Goal: Task Accomplishment & Management: Manage account settings

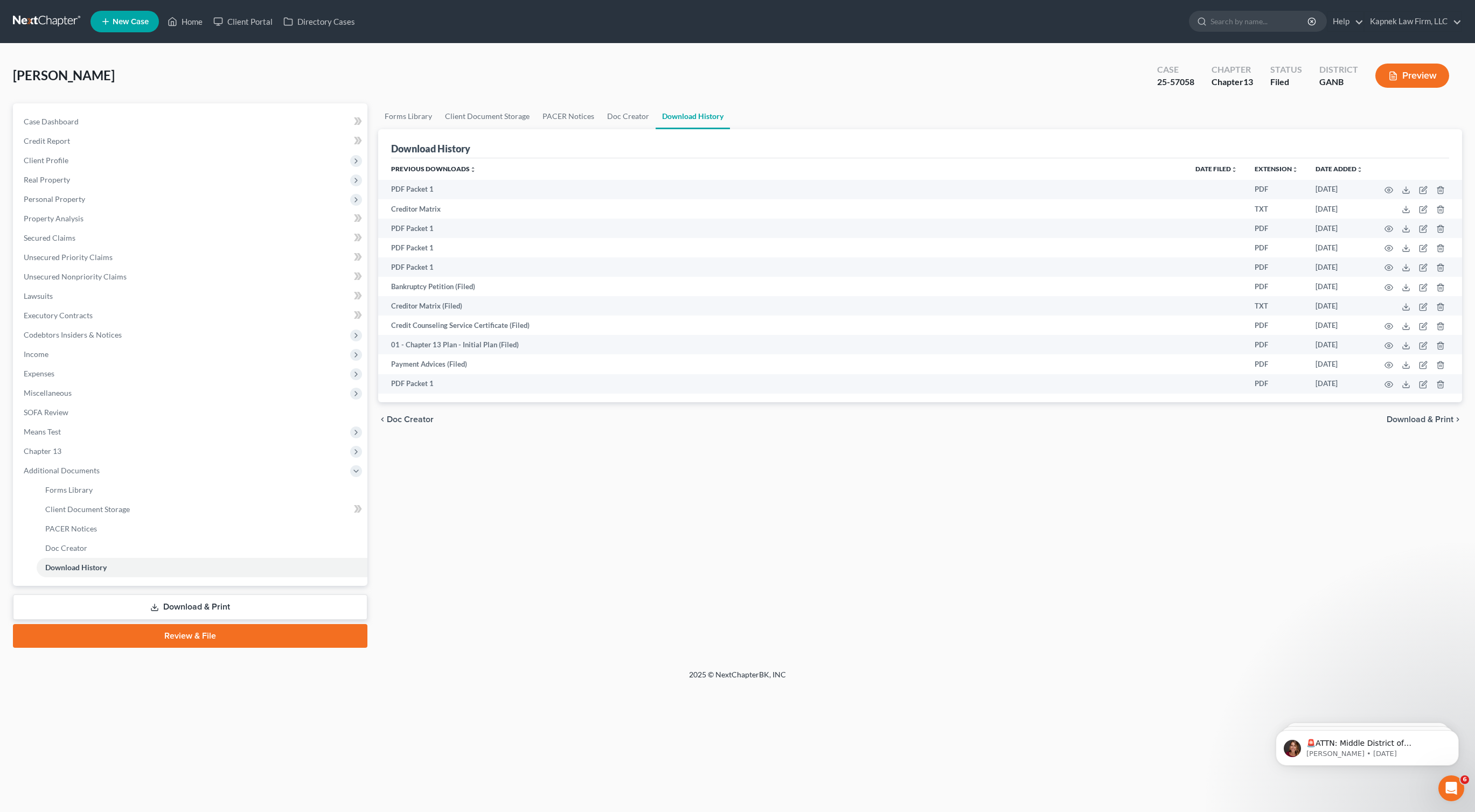
click at [45, 15] on link at bounding box center [47, 21] width 69 height 19
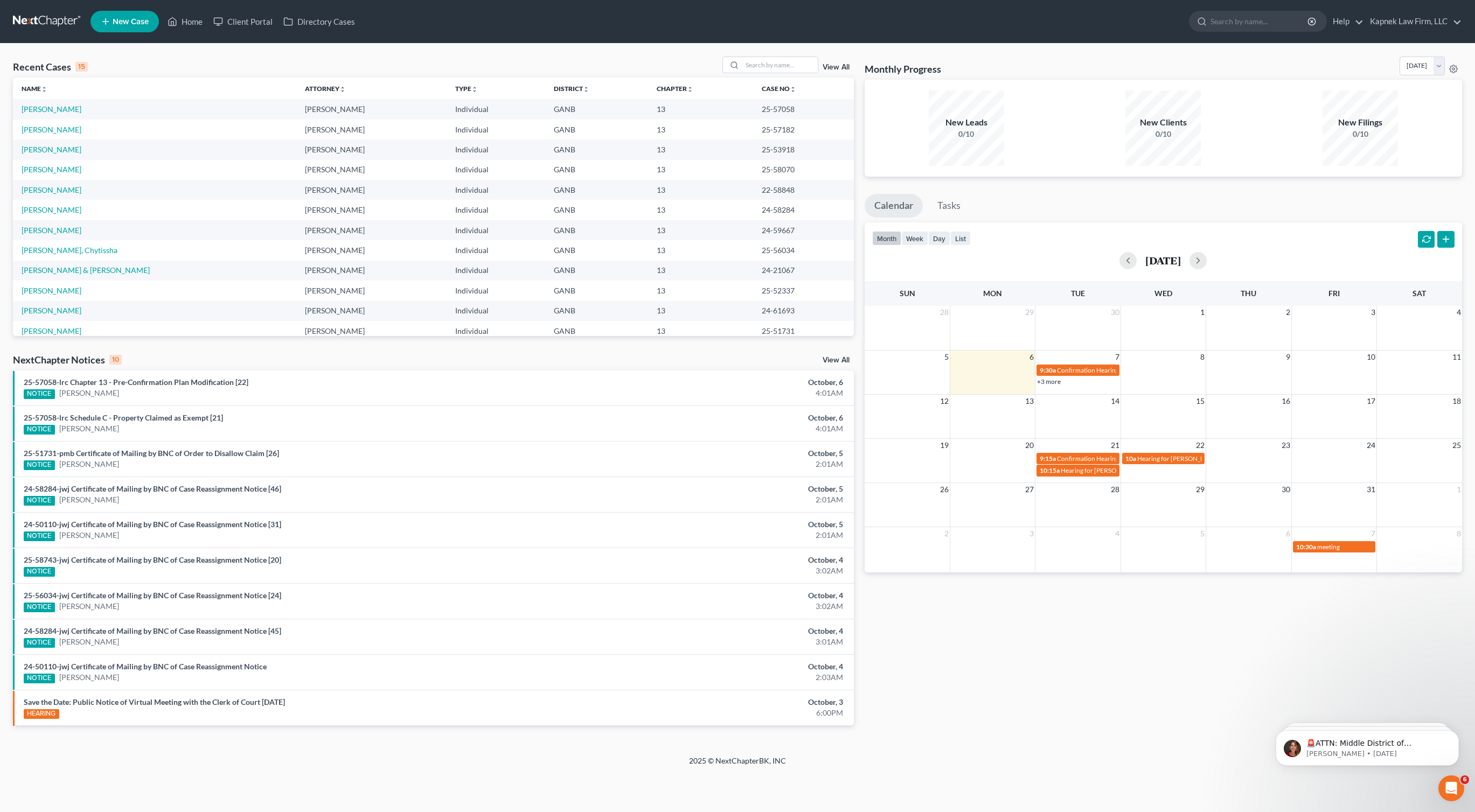
click at [1045, 380] on link "+3 more" at bounding box center [1048, 382] width 24 height 8
click at [1053, 603] on div "Monthly Progress Bankruptcy Bankruptcy [DATE] [DATE] [DATE] [DATE] [DATE] [DATE…" at bounding box center [1163, 399] width 608 height 686
click at [1151, 455] on span "Hearing for [PERSON_NAME], III" at bounding box center [1184, 459] width 93 height 8
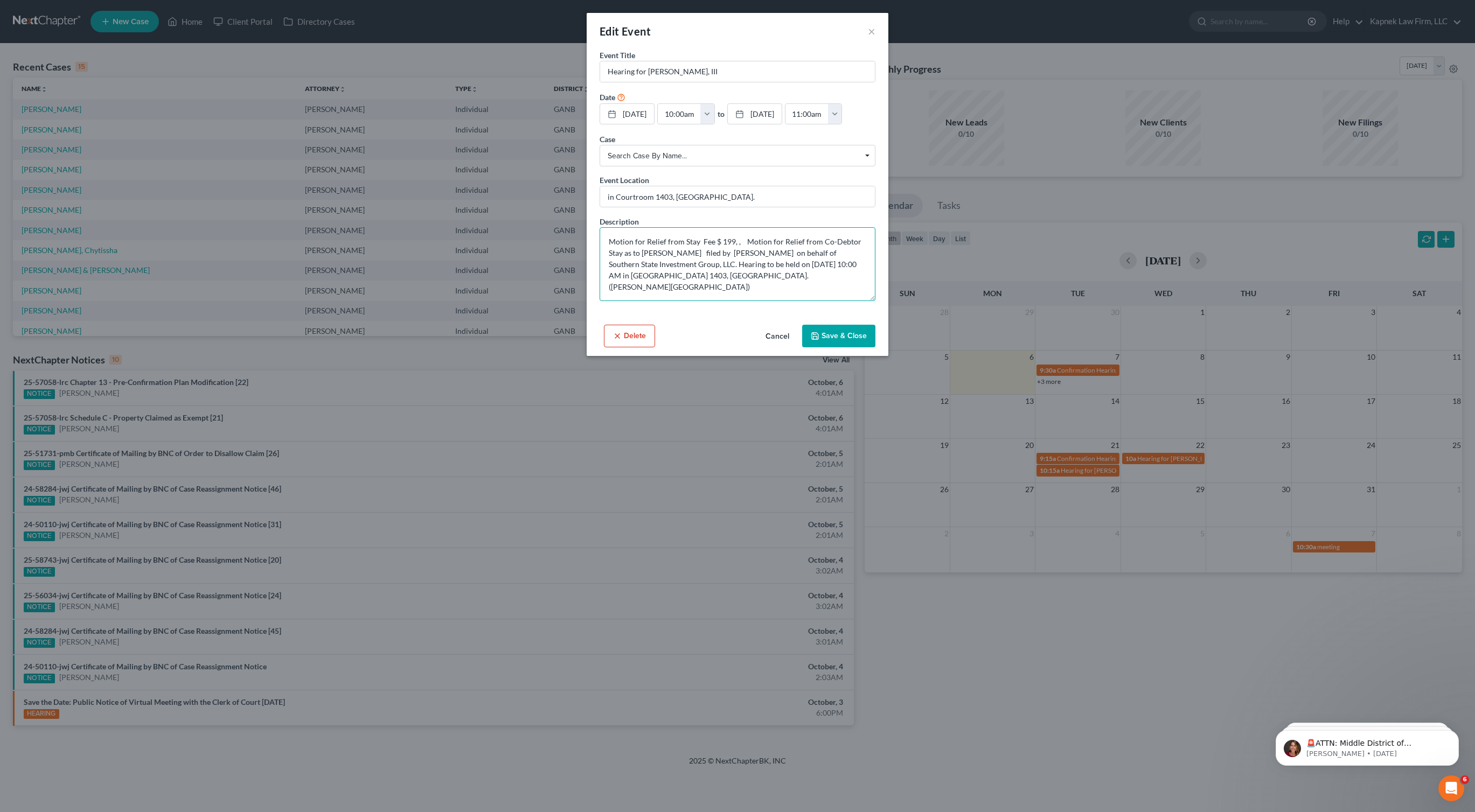
click at [765, 284] on textarea "Motion for Relief from Stay Fee $ 199, , Motion for Relief from Co-Debtor Stay …" at bounding box center [737, 264] width 276 height 74
click at [870, 29] on button "×" at bounding box center [872, 31] width 8 height 13
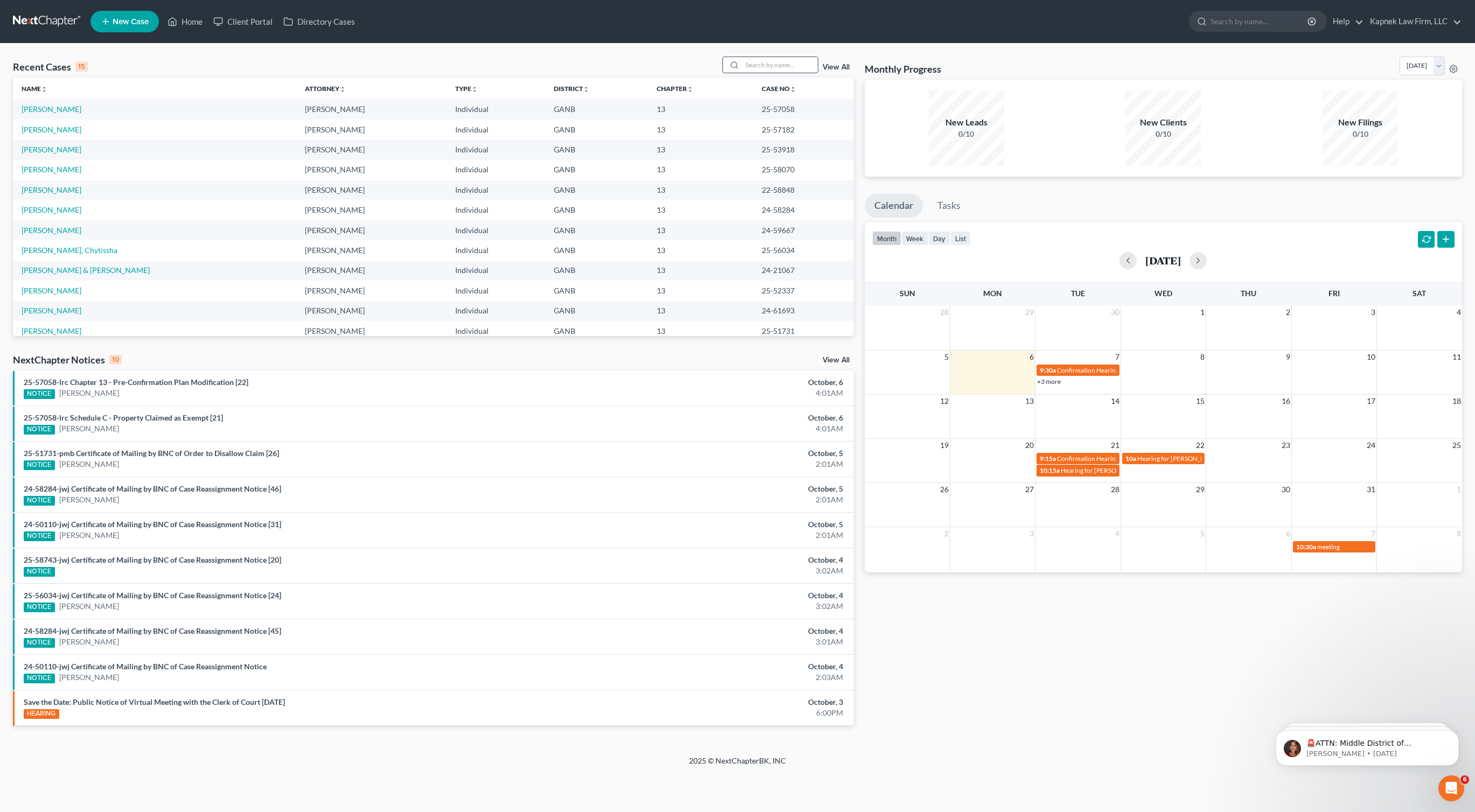
click at [798, 70] on input "search" at bounding box center [780, 65] width 76 height 15
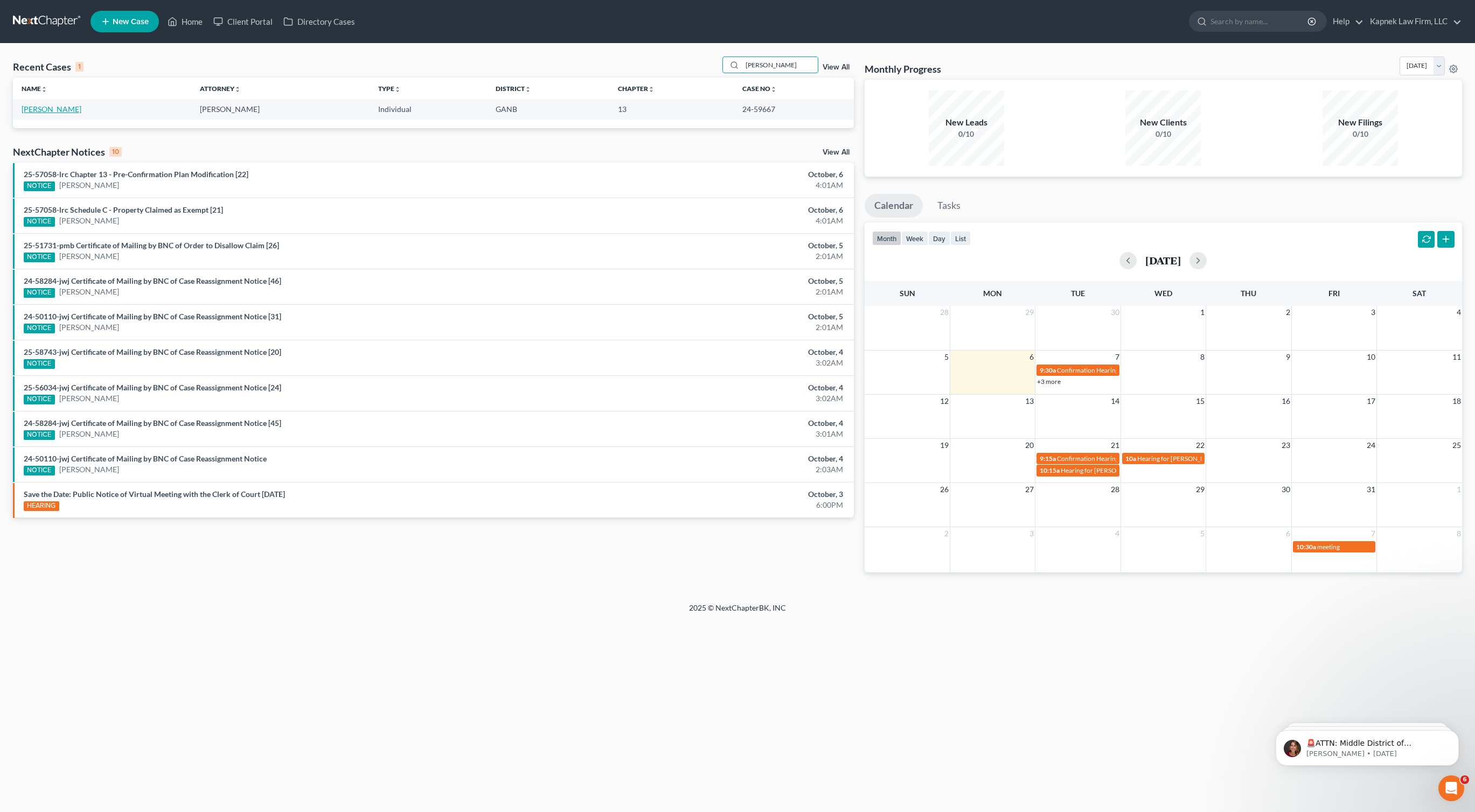
type input "[PERSON_NAME]"
click at [63, 106] on link "[PERSON_NAME]" at bounding box center [51, 109] width 60 height 9
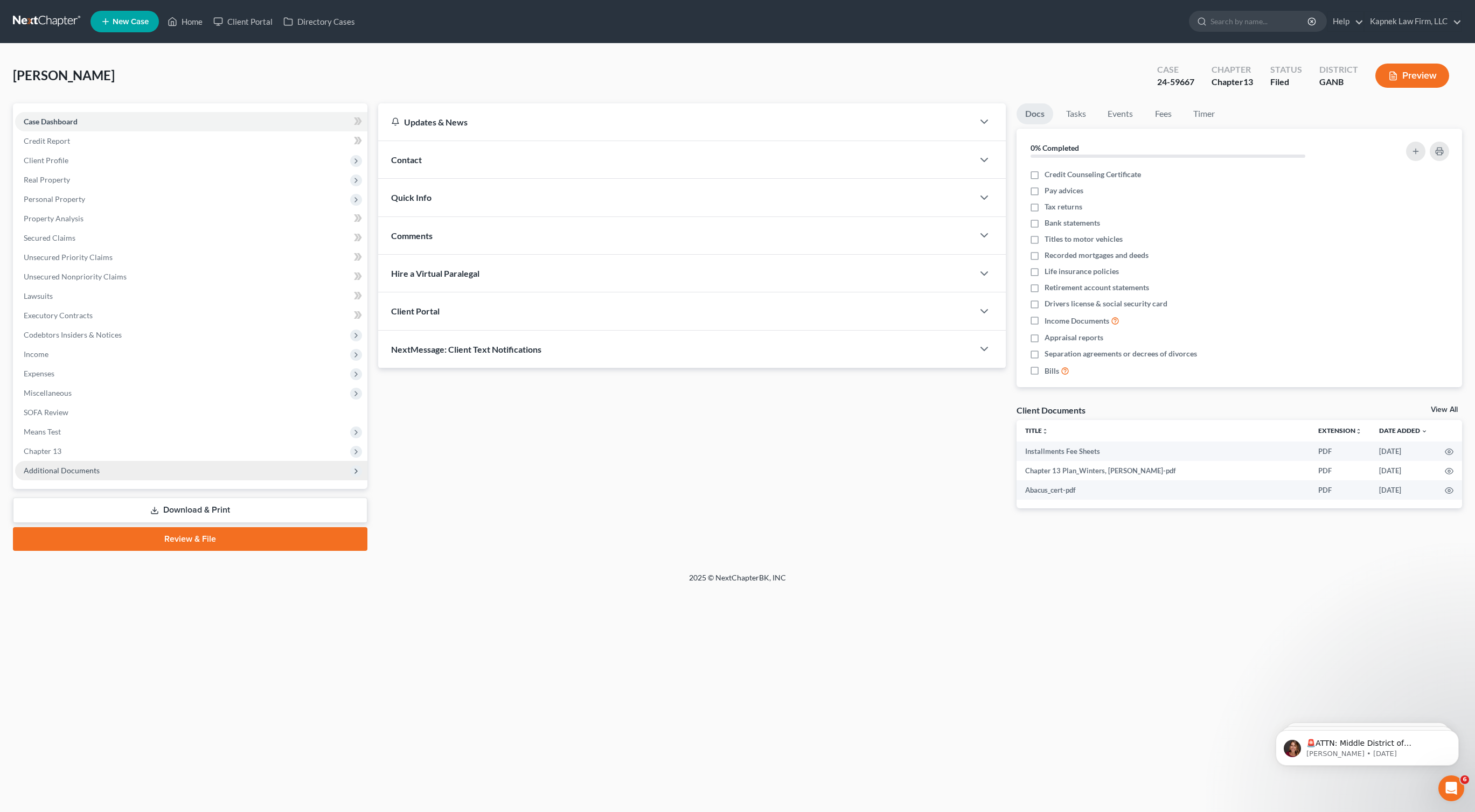
click at [142, 479] on span "Additional Documents" at bounding box center [191, 470] width 353 height 19
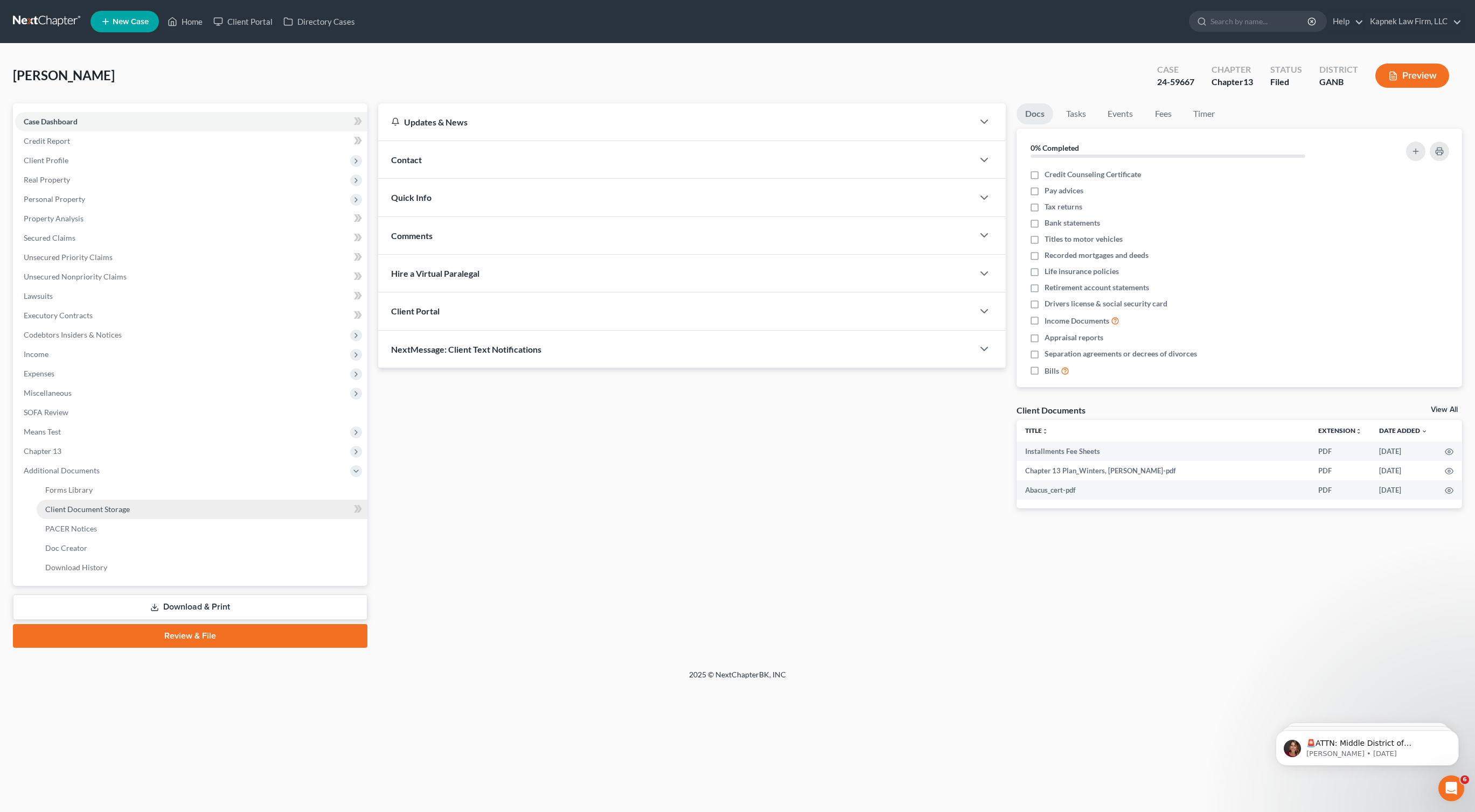
click at [150, 513] on link "Client Document Storage" at bounding box center [202, 509] width 331 height 19
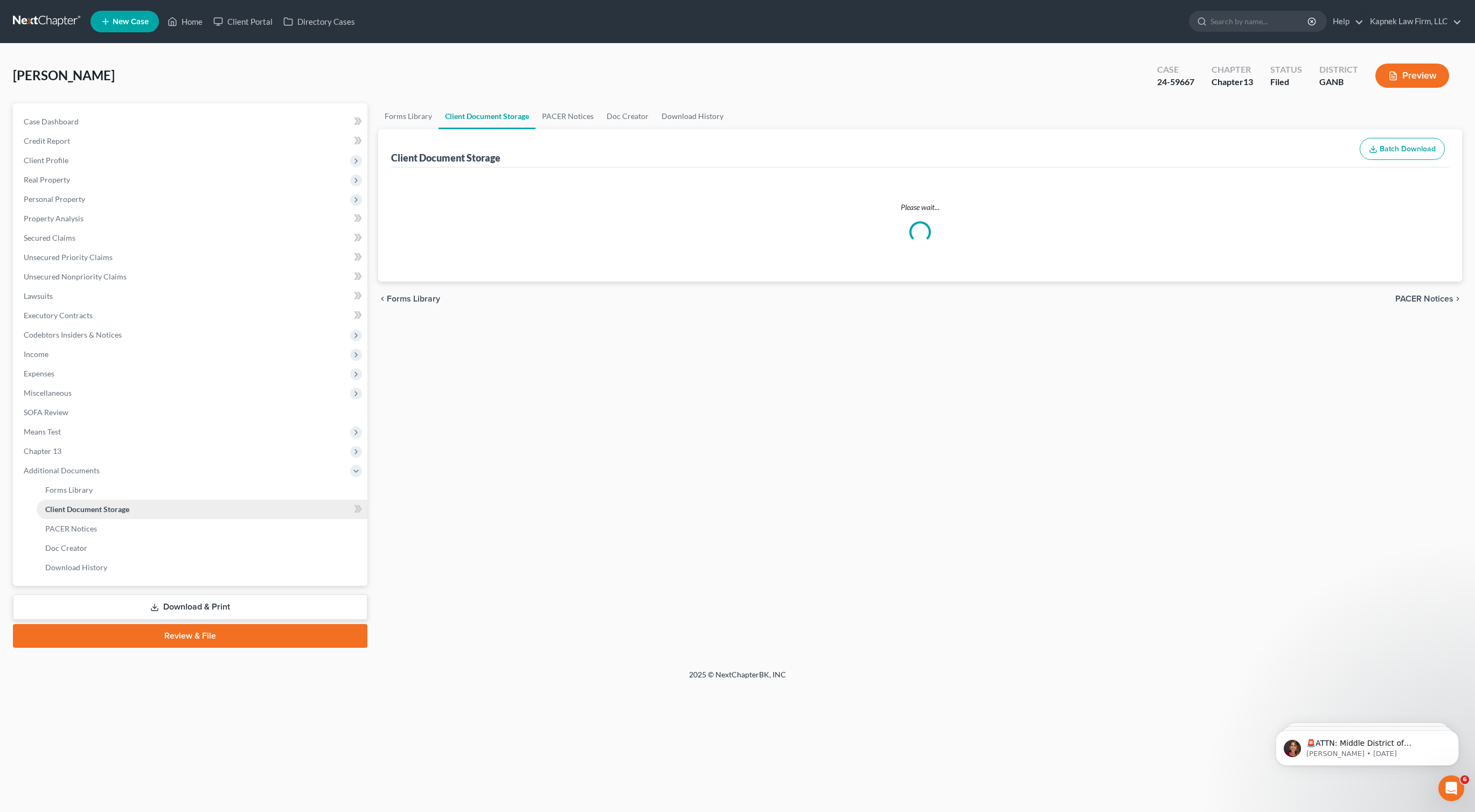
select select "5"
select select "0"
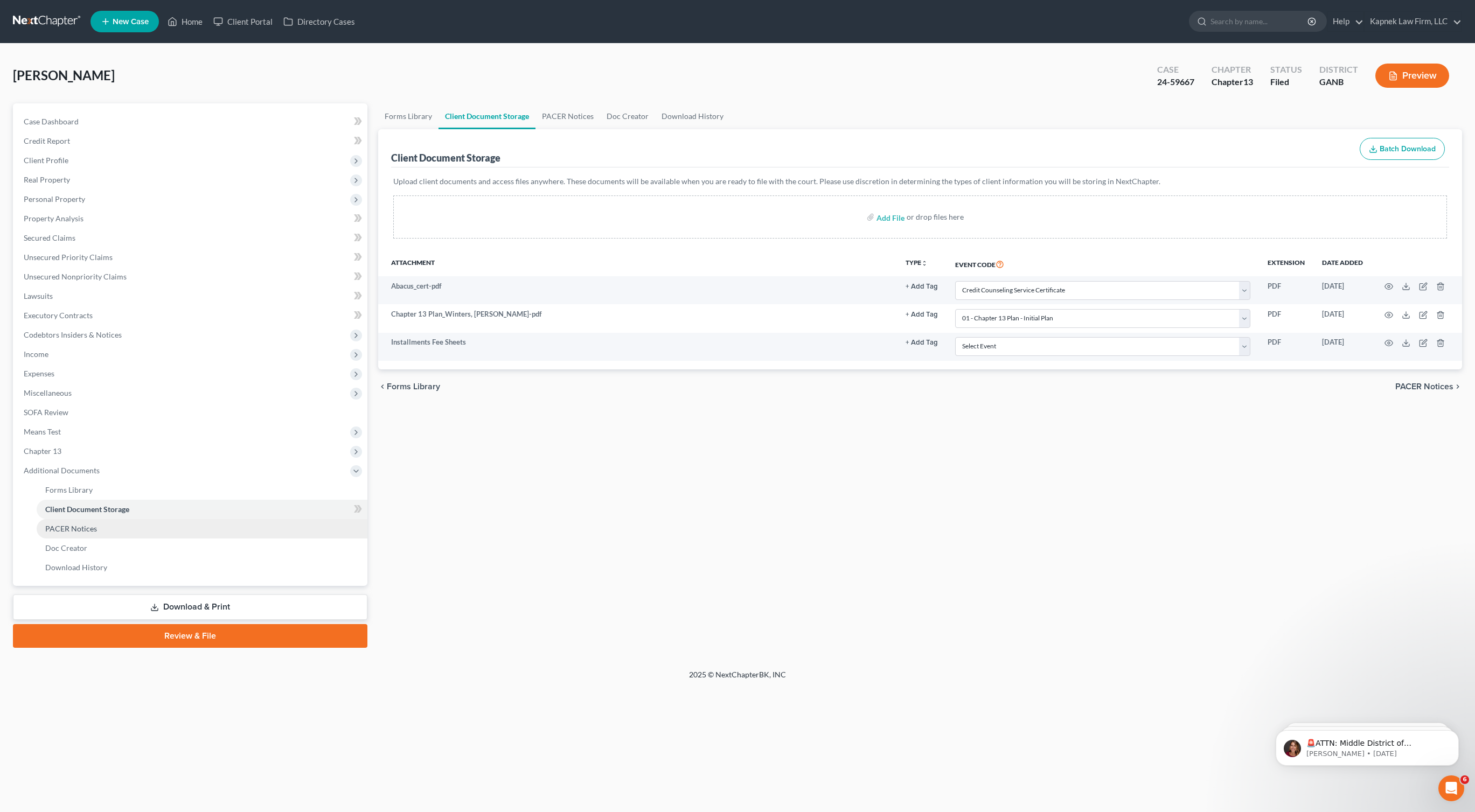
click at [88, 528] on span "PACER Notices" at bounding box center [71, 528] width 52 height 9
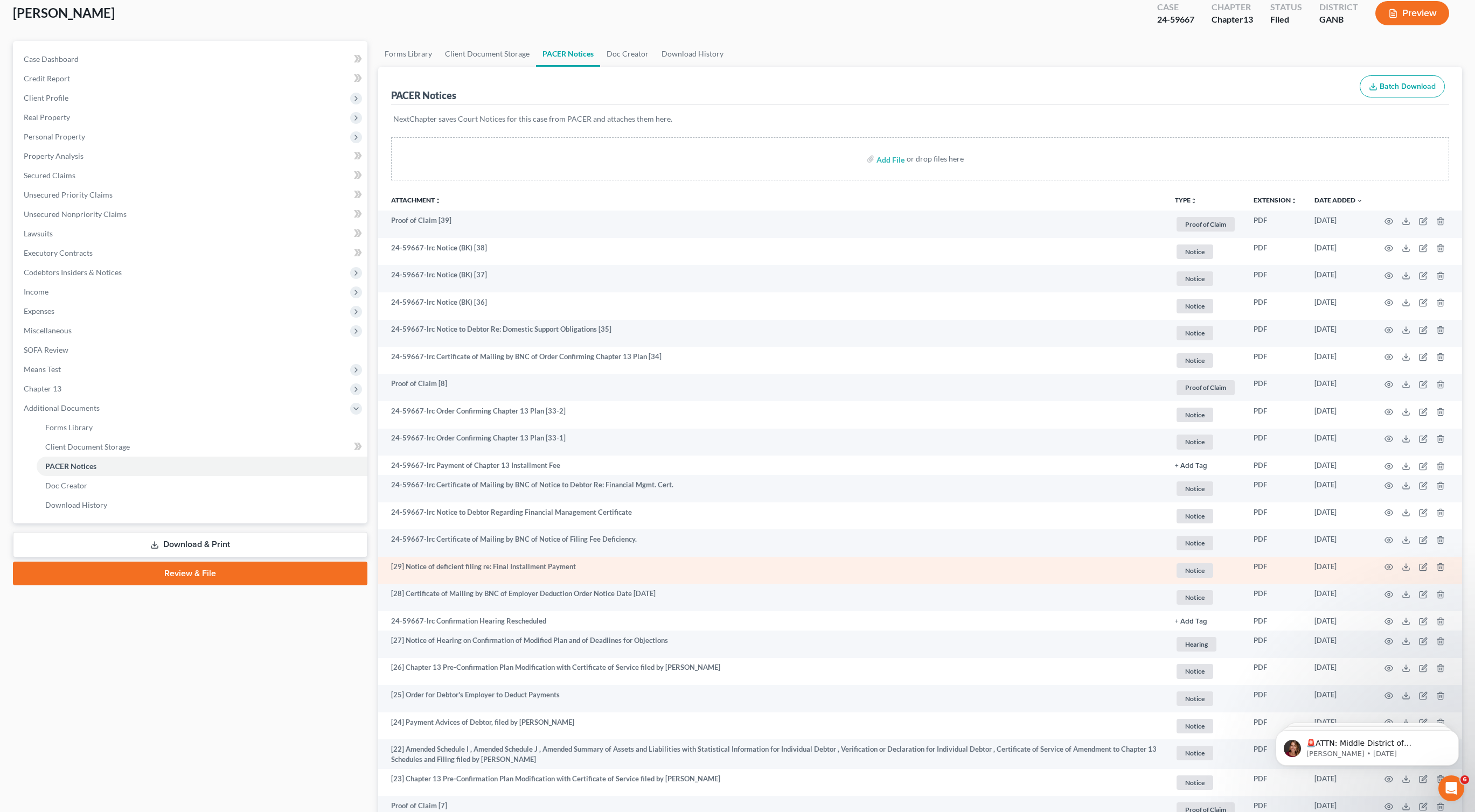
scroll to position [63, 0]
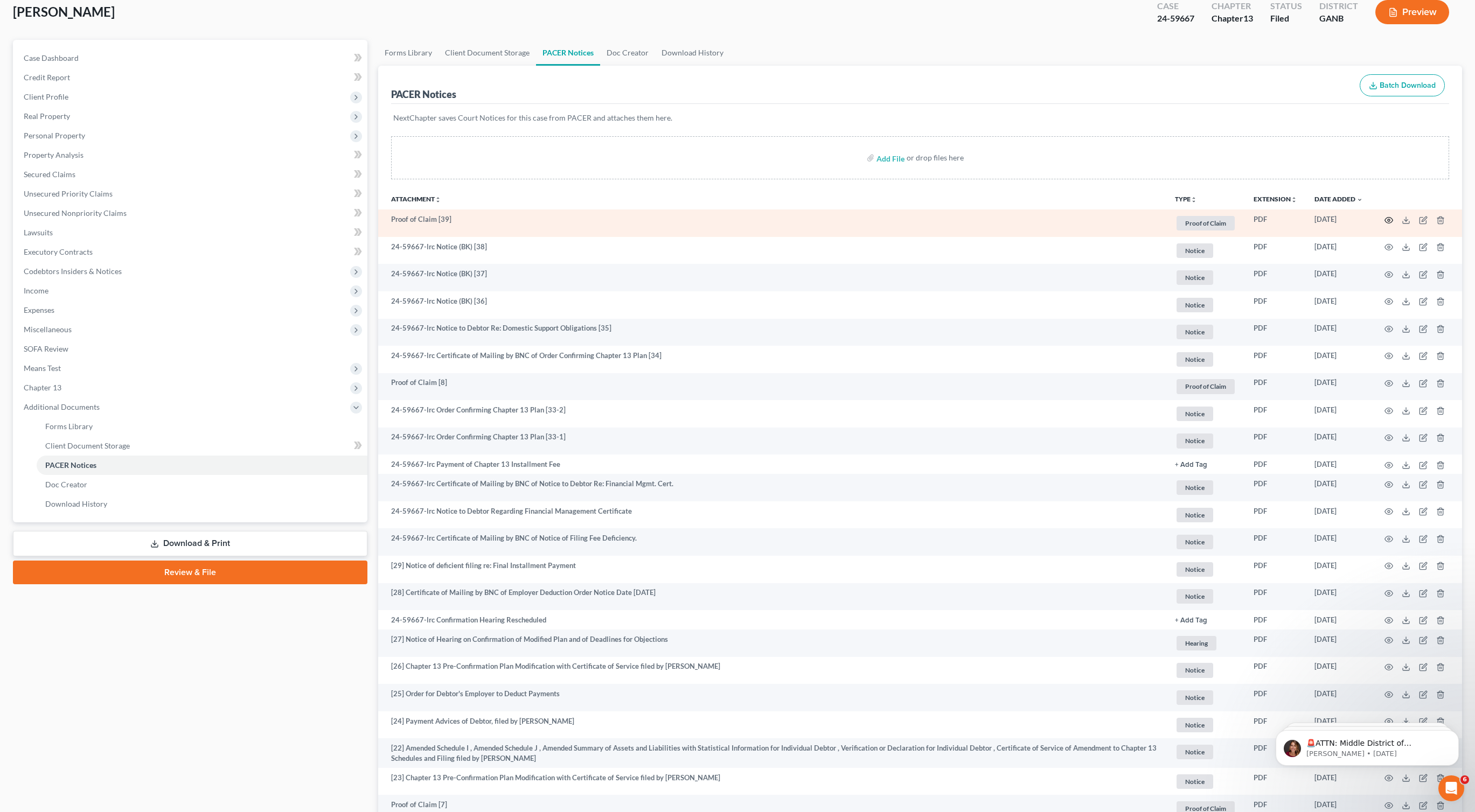
click at [1386, 222] on icon "button" at bounding box center [1388, 219] width 8 height 8
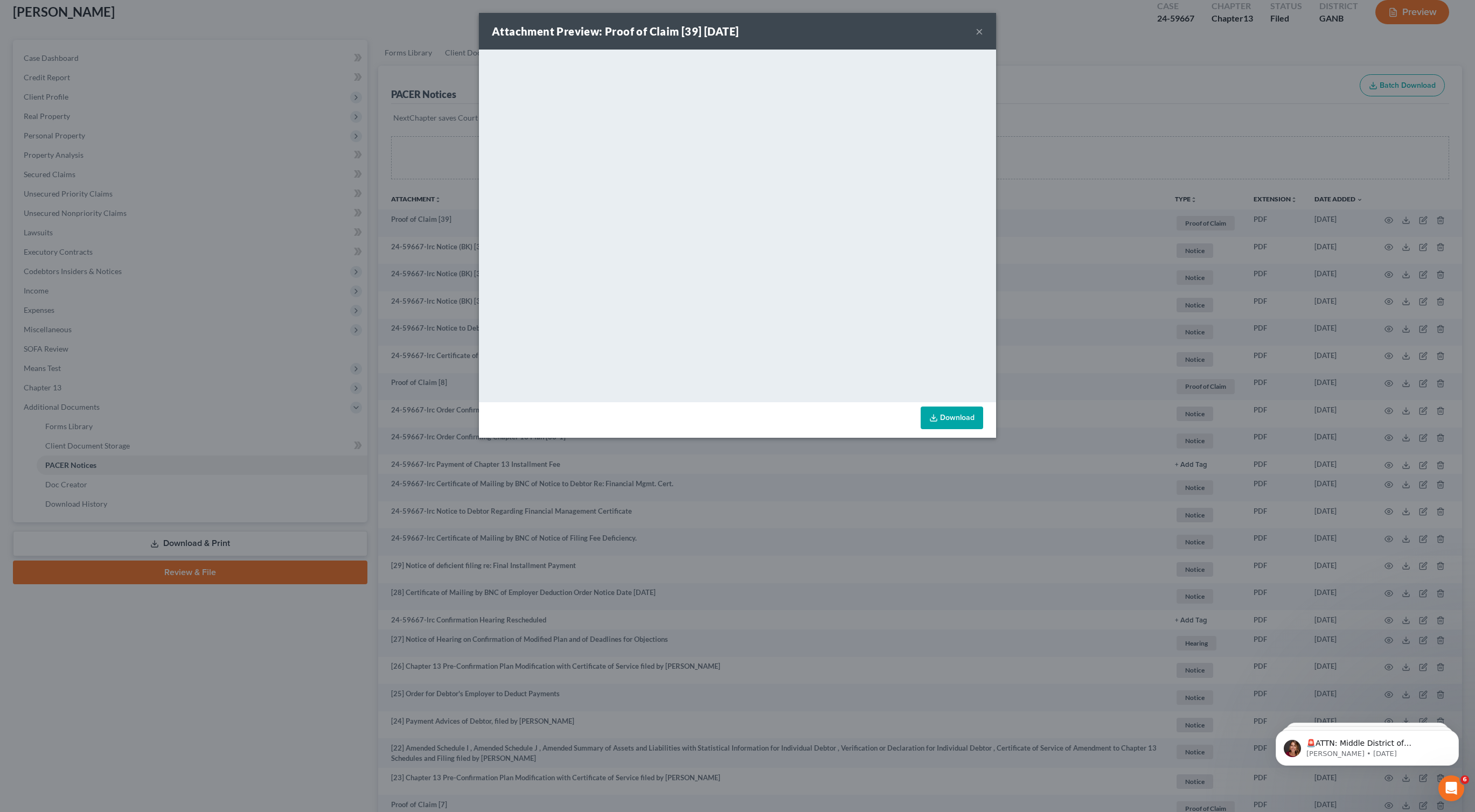
click at [979, 27] on button "×" at bounding box center [980, 31] width 8 height 13
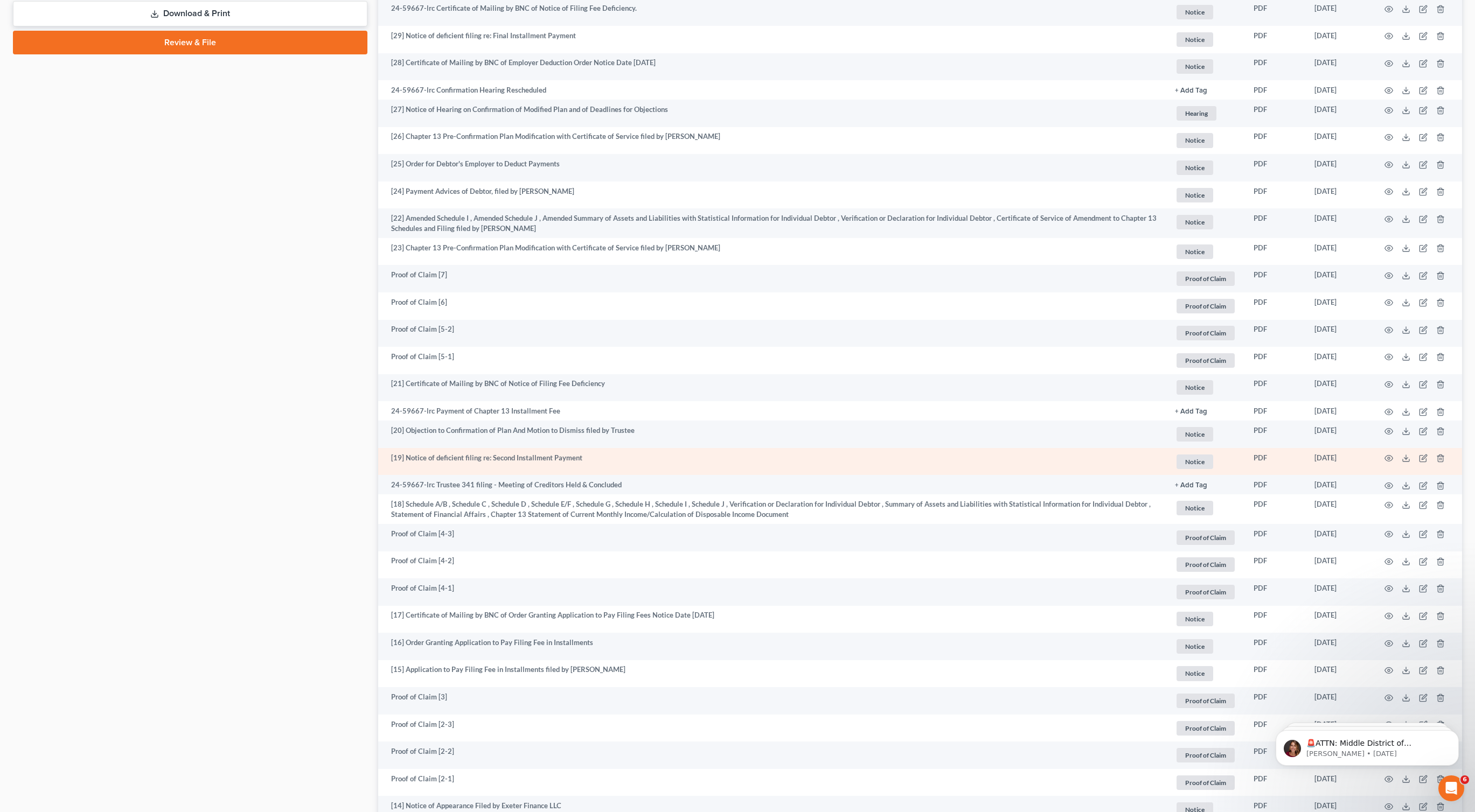
scroll to position [593, 0]
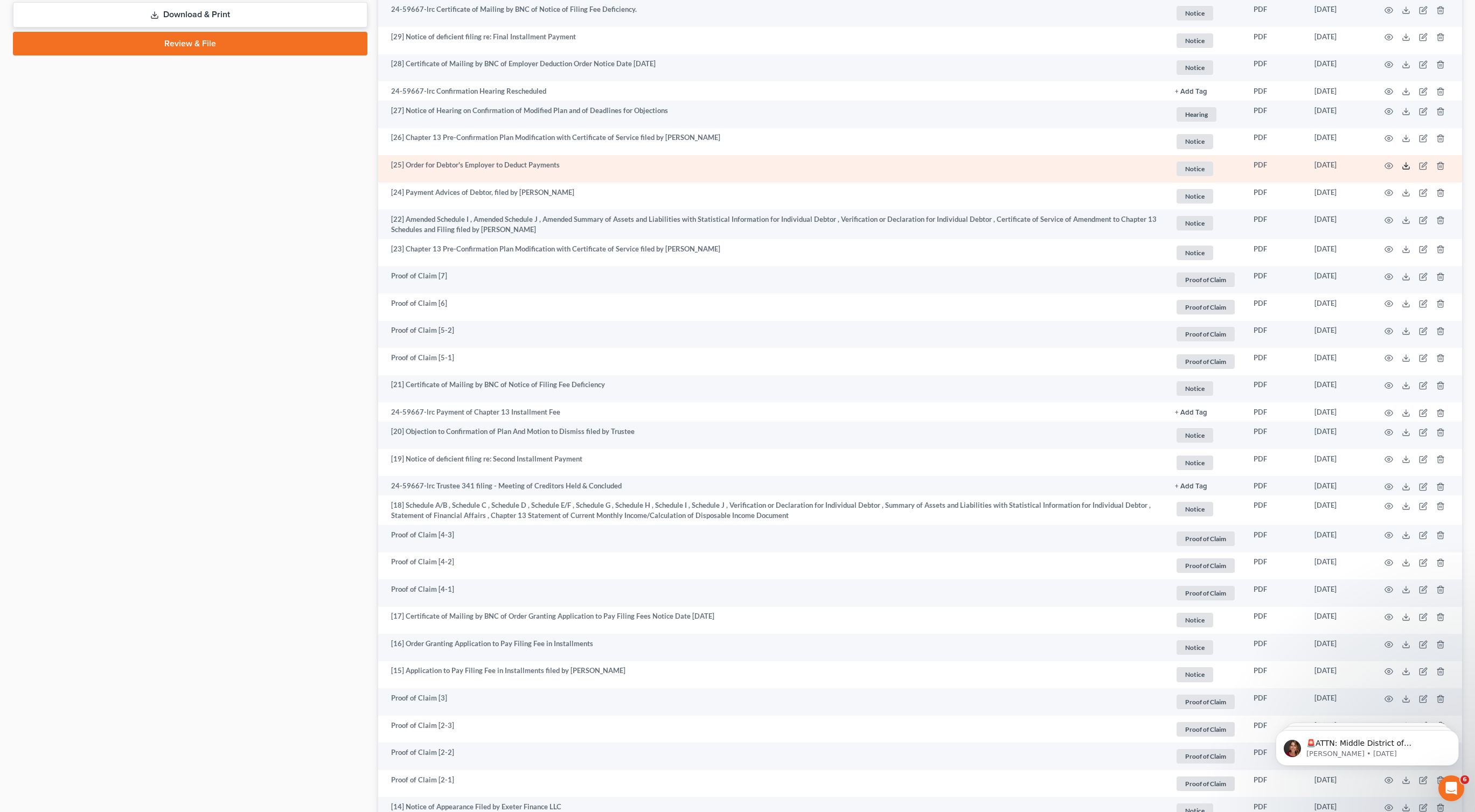
click at [1406, 167] on line at bounding box center [1406, 165] width 0 height 5
